Goal: Task Accomplishment & Management: Use online tool/utility

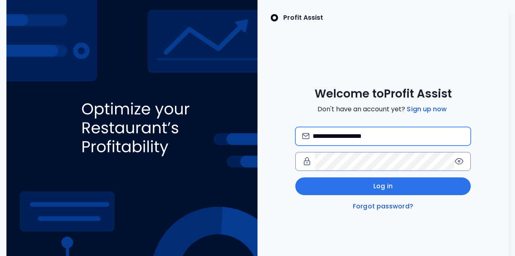
type input "**********"
type input "*"
type input "**********"
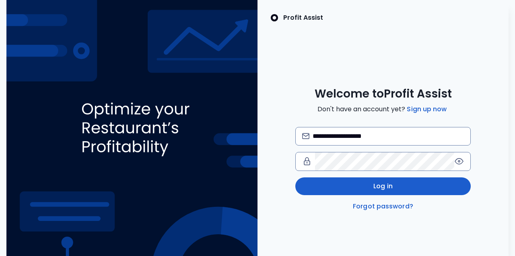
click at [385, 187] on span "Log in" at bounding box center [383, 186] width 19 height 10
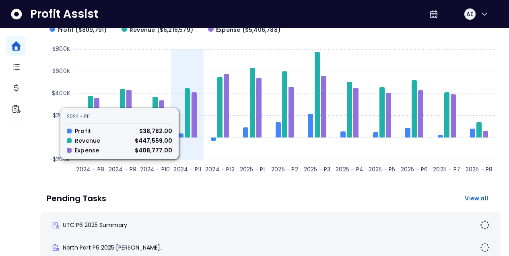
scroll to position [33, 0]
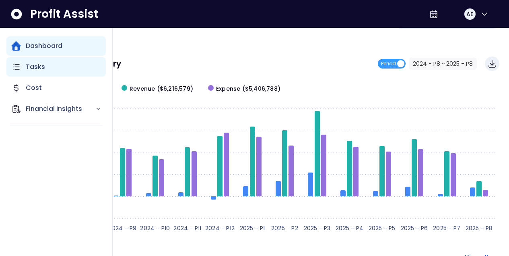
click at [33, 65] on p "Tasks" at bounding box center [35, 67] width 19 height 10
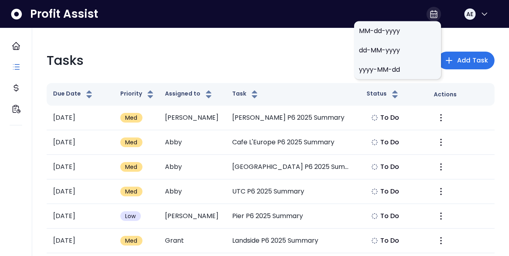
click at [433, 17] on icon at bounding box center [434, 14] width 10 height 10
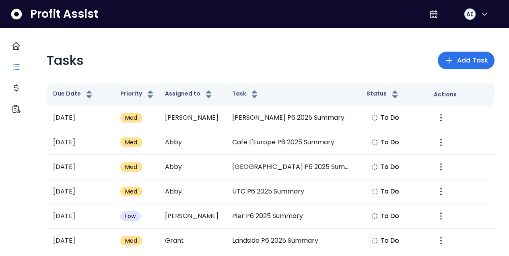
click at [313, 55] on div "Tasks Add Task" at bounding box center [271, 60] width 448 height 19
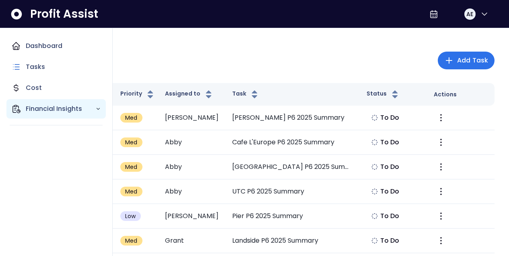
click at [32, 107] on p "Financial Insights" at bounding box center [61, 109] width 70 height 10
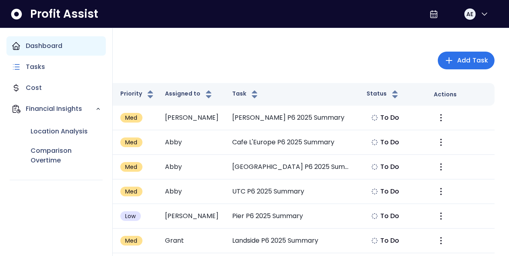
click at [42, 45] on p "Dashboard" at bounding box center [44, 46] width 37 height 10
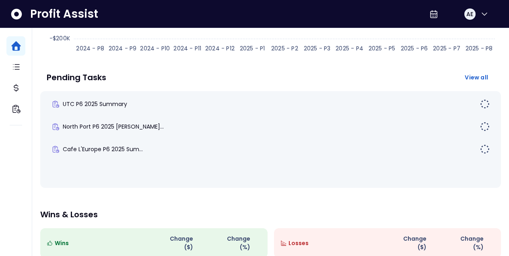
scroll to position [221, 0]
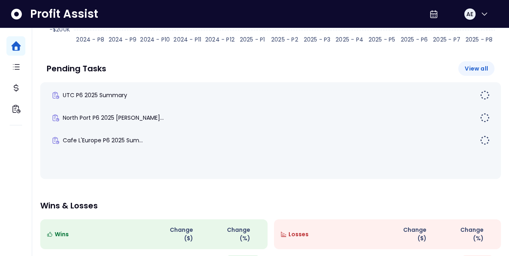
click at [477, 68] on span "View all" at bounding box center [476, 68] width 23 height 8
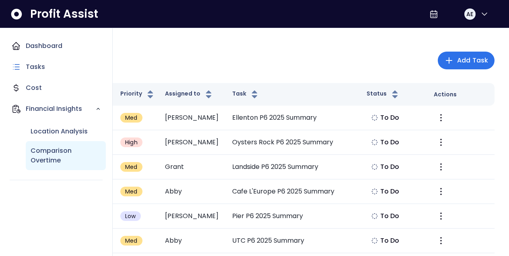
click at [40, 160] on p "Comparison Overtime" at bounding box center [66, 155] width 70 height 19
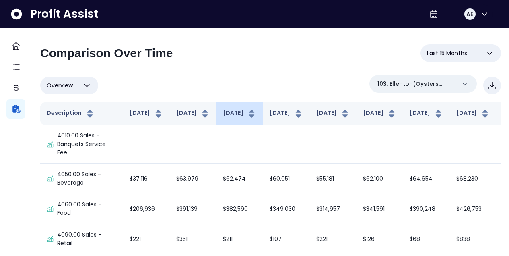
click at [223, 114] on button "Jul 2024" at bounding box center [240, 114] width 34 height 10
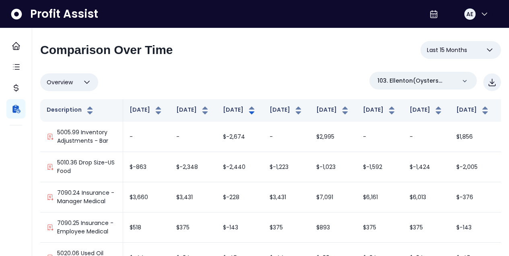
scroll to position [8, 0]
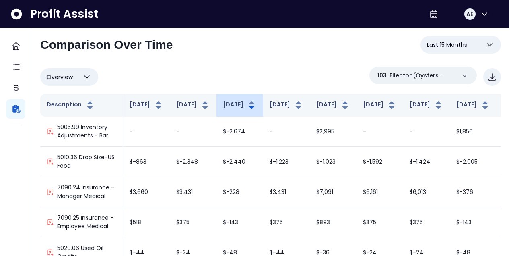
click at [223, 108] on button "Jul 2024" at bounding box center [240, 105] width 34 height 10
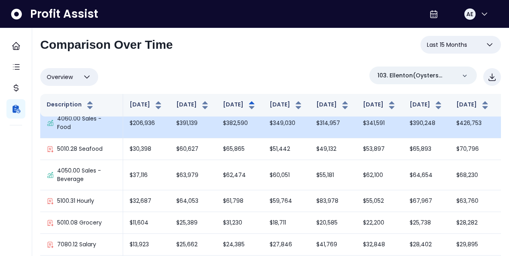
scroll to position [11, 0]
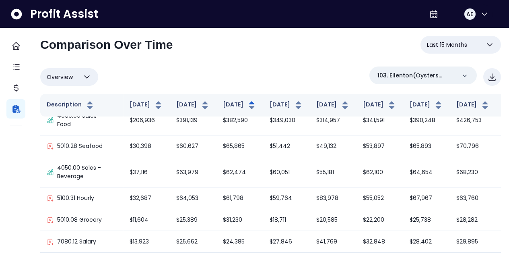
click at [440, 43] on span "Last 15 Months" at bounding box center [447, 45] width 40 height 10
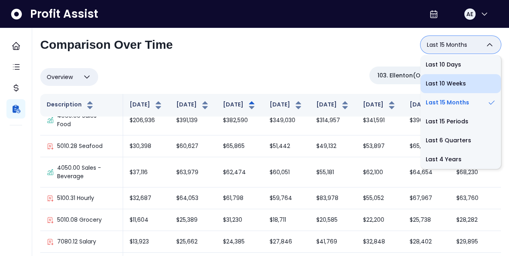
click at [448, 85] on li "Last 10 Weeks" at bounding box center [461, 83] width 81 height 19
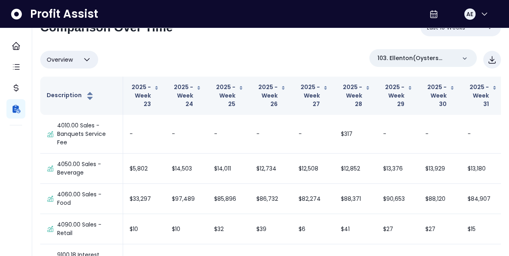
scroll to position [0, 0]
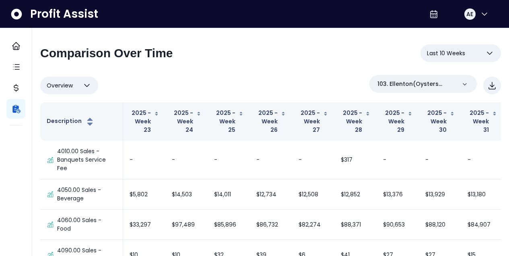
click at [444, 56] on span "Last 10 Weeks" at bounding box center [446, 53] width 38 height 10
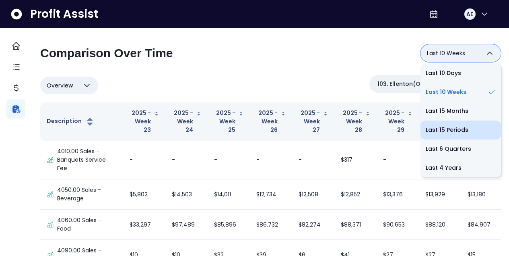
click at [444, 130] on li "Last 15 Periods" at bounding box center [461, 129] width 81 height 19
type input "**********"
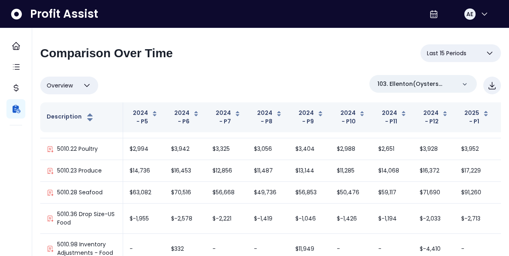
scroll to position [727, 0]
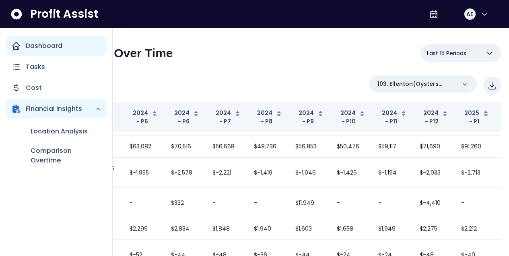
click at [35, 43] on p "Dashboard" at bounding box center [44, 46] width 37 height 10
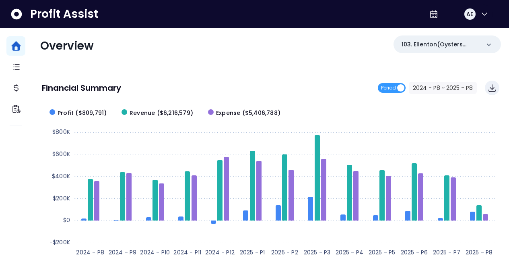
scroll to position [31, 0]
